Goal: Check status: Check status

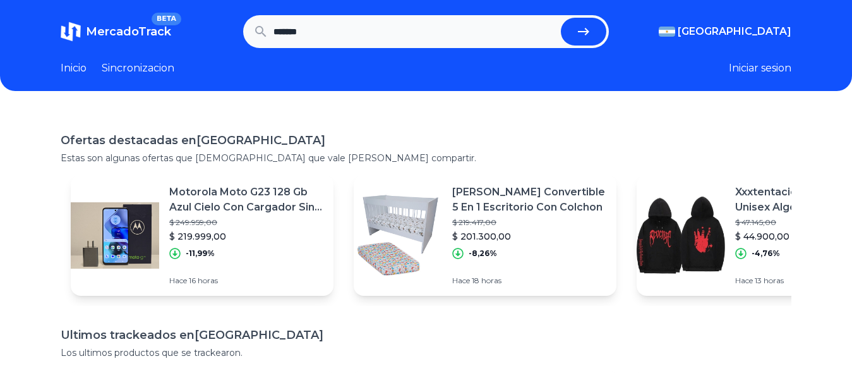
type input "*******"
click at [561, 18] on button "submit" at bounding box center [583, 32] width 45 height 28
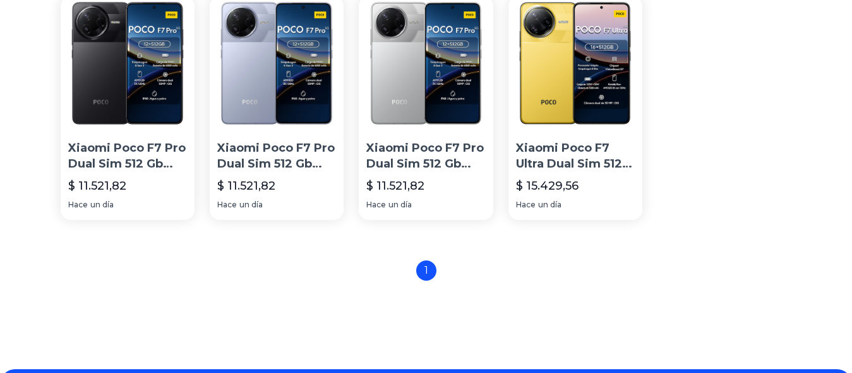
scroll to position [145, 0]
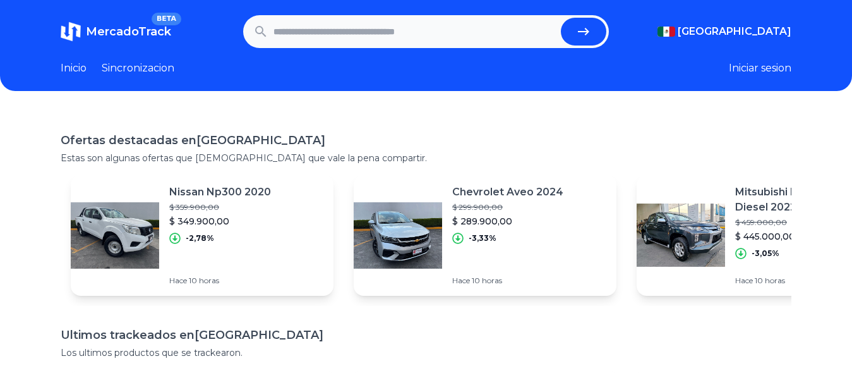
type input "*******"
